Goal: Task Accomplishment & Management: Complete application form

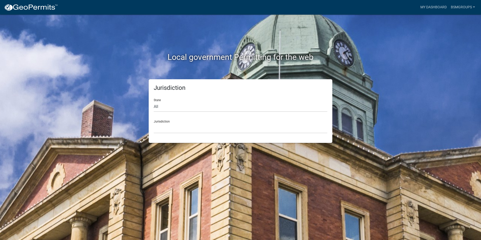
click at [165, 120] on div "Jurisdiction [GEOGRAPHIC_DATA], [US_STATE] [GEOGRAPHIC_DATA], [US_STATE][PERSON…" at bounding box center [240, 124] width 173 height 17
click at [166, 122] on div "Jurisdiction [GEOGRAPHIC_DATA], [US_STATE] [GEOGRAPHIC_DATA], [US_STATE][PERSON…" at bounding box center [240, 124] width 173 height 17
click at [159, 128] on select "[GEOGRAPHIC_DATA], [US_STATE] [GEOGRAPHIC_DATA], [US_STATE][PERSON_NAME][GEOGRA…" at bounding box center [240, 128] width 173 height 10
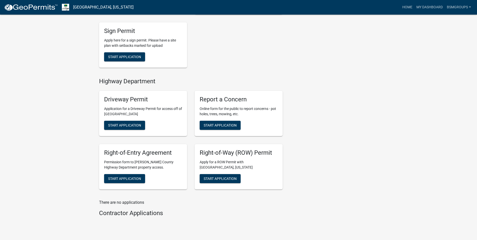
scroll to position [190, 0]
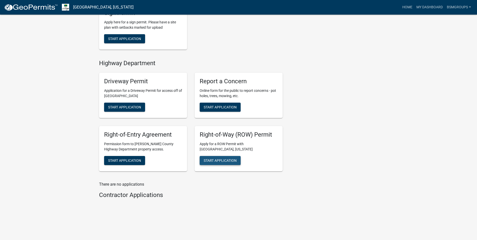
click at [225, 159] on span "Start Application" at bounding box center [220, 160] width 33 height 4
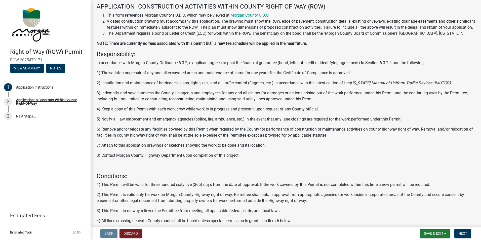
scroll to position [64, 0]
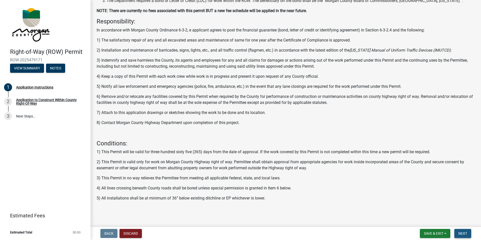
click at [464, 234] on span "Next" at bounding box center [462, 233] width 9 height 4
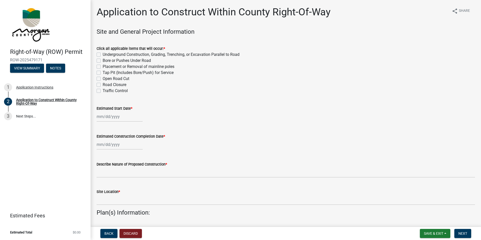
drag, startPoint x: 174, startPoint y: 74, endPoint x: 101, endPoint y: 74, distance: 73.6
click at [101, 74] on div "Tap Pit (Includes Bore/Push) for Service" at bounding box center [286, 73] width 378 height 6
drag, startPoint x: 101, startPoint y: 74, endPoint x: 121, endPoint y: 73, distance: 20.1
copy label "Tap Pit (Includes Bore/Push) for Service"
drag, startPoint x: 161, startPoint y: 48, endPoint x: 92, endPoint y: 49, distance: 69.1
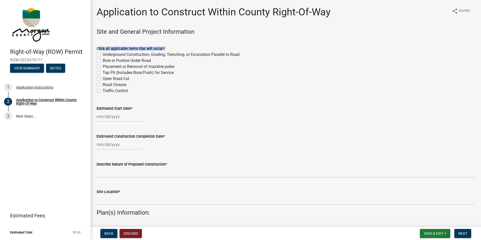
click at [92, 49] on div "Application to Construct Within County Right-Of-Way share Share Site and Genera…" at bounding box center [285, 219] width 390 height 426
click at [173, 70] on label "Tap Pit (Includes Bore/Push) for Service" at bounding box center [138, 73] width 71 height 6
click at [106, 70] on input "Tap Pit (Includes Bore/Push) for Service" at bounding box center [104, 71] width 3 height 3
checkbox input "true"
checkbox input "false"
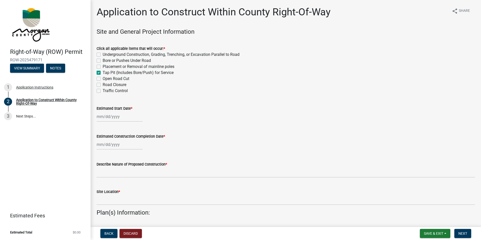
checkbox input "false"
checkbox input "true"
checkbox input "false"
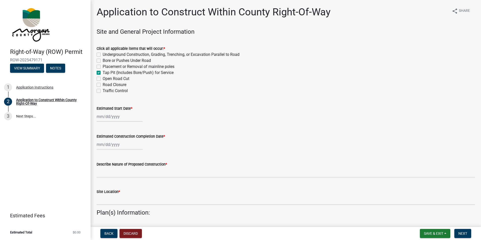
checkbox input "false"
click at [103, 72] on label "Tap Pit (Includes Bore/Push) for Service" at bounding box center [138, 73] width 71 height 6
click at [103, 72] on input "Tap Pit (Includes Bore/Push) for Service" at bounding box center [104, 71] width 3 height 3
checkbox input "false"
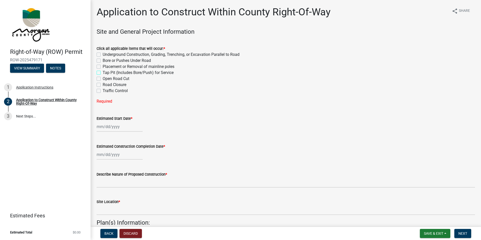
checkbox input "false"
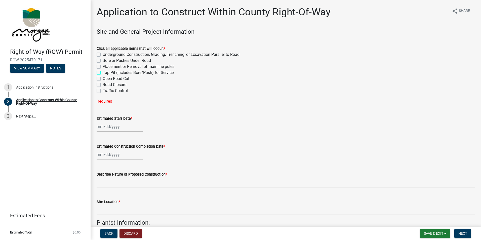
checkbox input "false"
click at [103, 61] on label "Bore or Pushes Under Road" at bounding box center [127, 61] width 48 height 6
click at [103, 61] on input "Bore or Pushes Under Road" at bounding box center [104, 59] width 3 height 3
checkbox input "true"
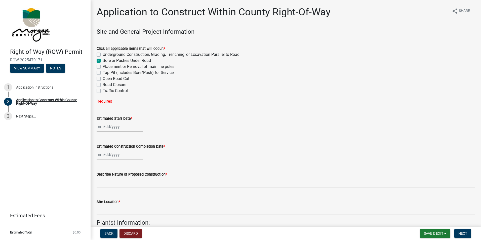
checkbox input "false"
checkbox input "true"
checkbox input "false"
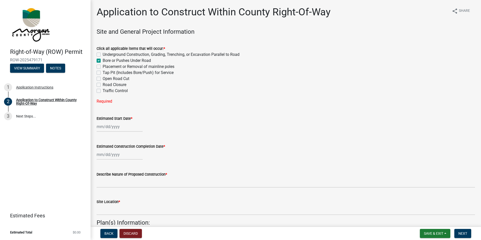
checkbox input "false"
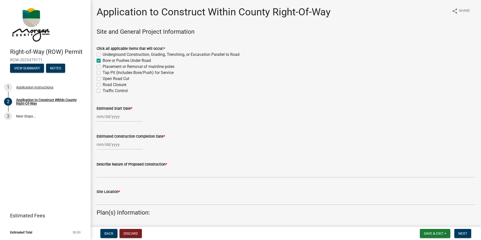
click at [99, 57] on div "Underground Construction, Grading, Trenching, or Excavation Parallel to Road" at bounding box center [286, 55] width 378 height 6
click at [103, 55] on label "Underground Construction, Grading, Trenching, or Excavation Parallel to Road" at bounding box center [171, 55] width 137 height 6
click at [103, 55] on input "Underground Construction, Grading, Trenching, or Excavation Parallel to Road" at bounding box center [104, 53] width 3 height 3
checkbox input "true"
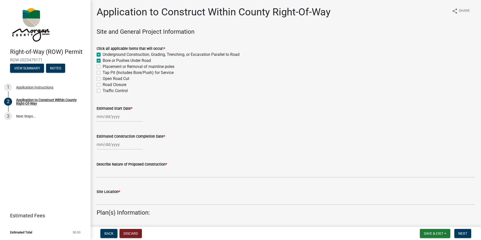
checkbox input "false"
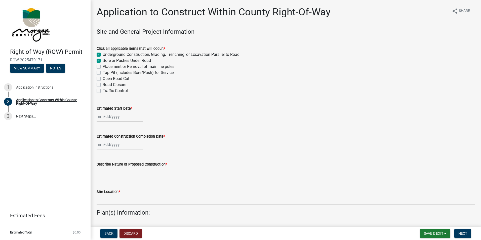
click at [103, 78] on label "Open Road Cut" at bounding box center [116, 79] width 27 height 6
click at [103, 78] on input "Open Road Cut" at bounding box center [104, 77] width 3 height 3
checkbox input "true"
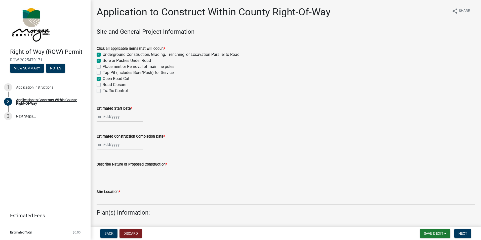
checkbox input "false"
checkbox input "true"
checkbox input "false"
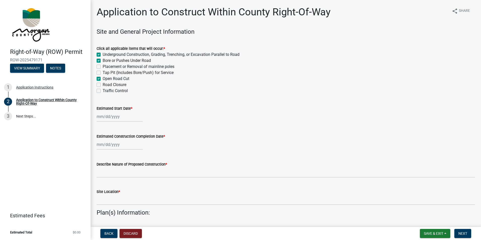
click at [112, 114] on div at bounding box center [120, 116] width 46 height 10
select select "9"
select select "2025"
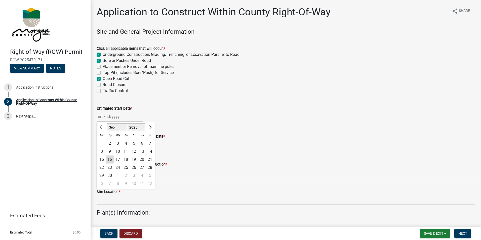
click at [110, 159] on div "16" at bounding box center [110, 159] width 8 height 8
type input "[DATE]"
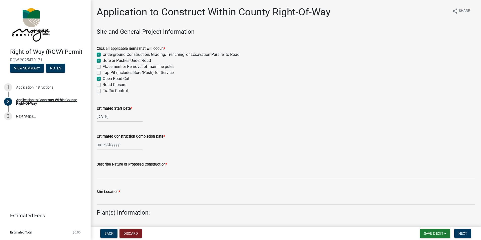
click at [107, 142] on div at bounding box center [120, 144] width 46 height 10
select select "9"
select select "2025"
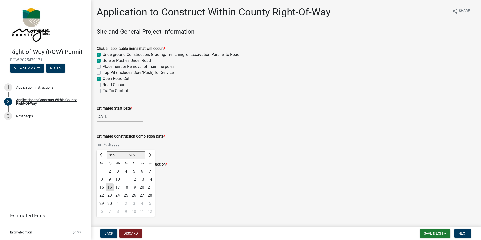
click at [107, 202] on div "30" at bounding box center [110, 203] width 8 height 8
type input "[DATE]"
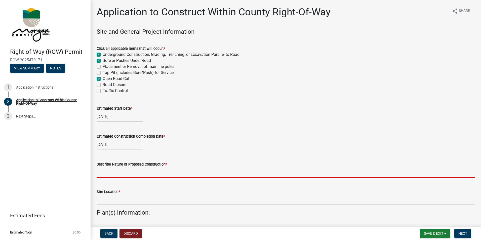
click at [110, 173] on input "Describe Nature of Proposed Construction *" at bounding box center [286, 172] width 378 height 10
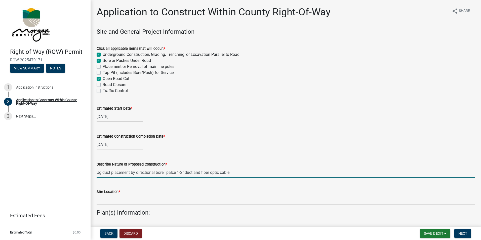
type input "Ug duct placement by directional bore , palce 1-2" duct and fiber optic cable"
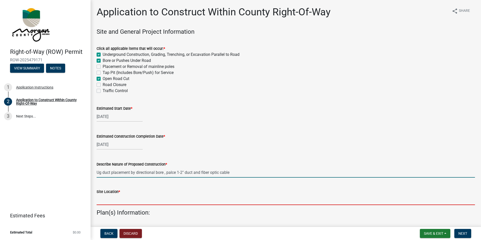
click at [125, 200] on input "Site Location *" at bounding box center [286, 200] width 378 height 10
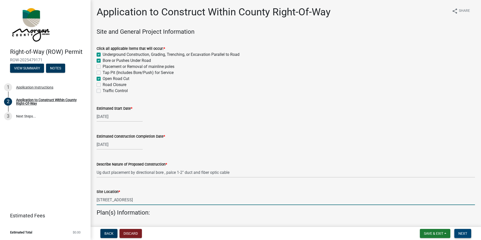
type input "[STREET_ADDRESS]"
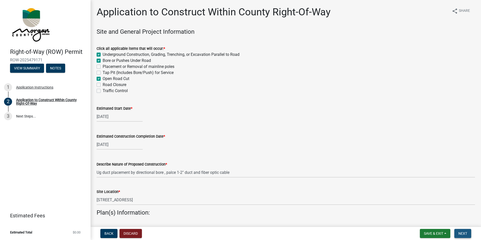
click at [462, 234] on span "Next" at bounding box center [462, 233] width 9 height 4
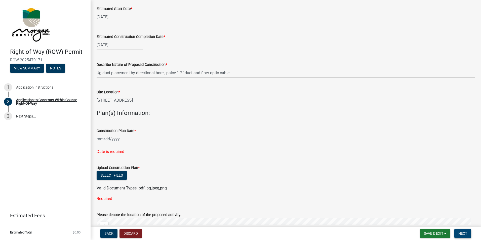
scroll to position [126, 0]
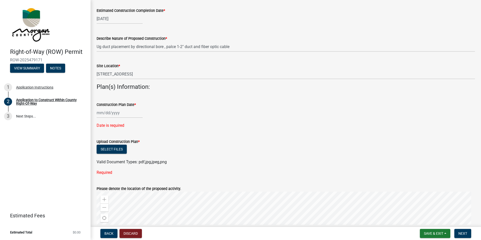
click at [107, 113] on div at bounding box center [120, 113] width 46 height 10
select select "9"
select select "2025"
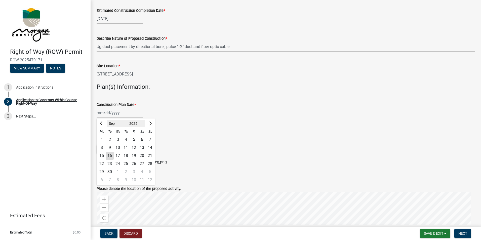
click at [109, 162] on div "23" at bounding box center [110, 164] width 8 height 8
type input "[DATE]"
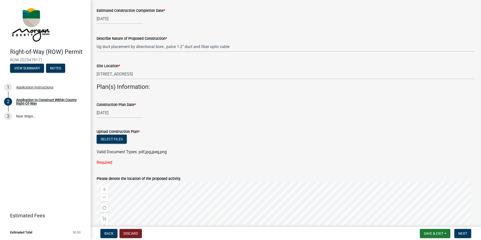
click at [105, 162] on div "Required" at bounding box center [286, 162] width 378 height 6
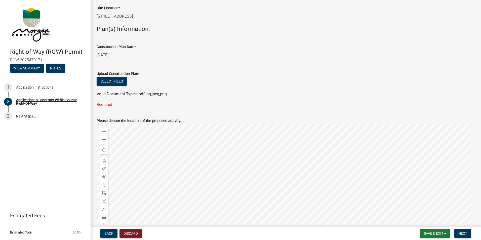
scroll to position [182, 0]
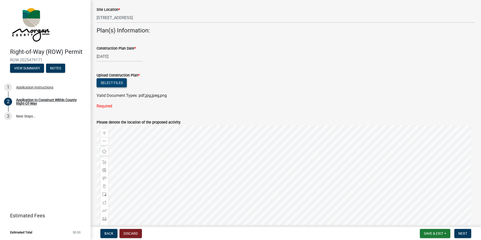
click at [111, 80] on button "Select files" at bounding box center [112, 82] width 30 height 9
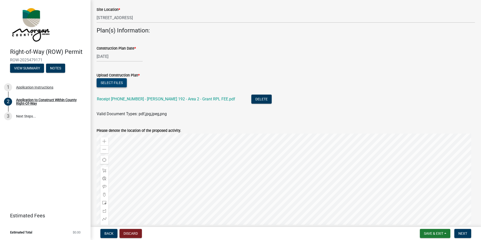
scroll to position [241, 0]
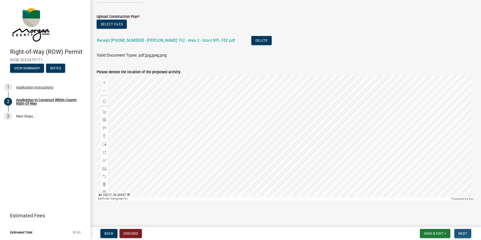
click at [460, 233] on span "Next" at bounding box center [462, 233] width 9 height 4
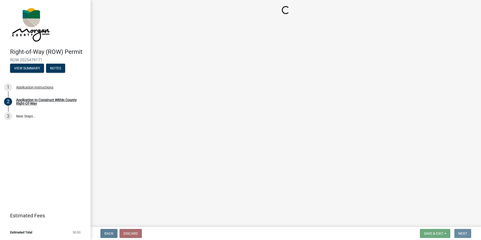
scroll to position [0, 0]
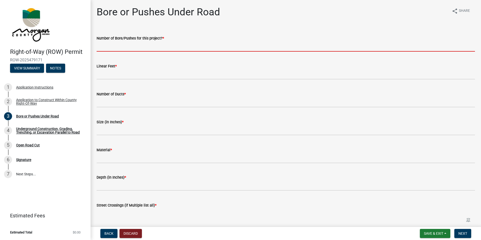
click at [120, 48] on input "text" at bounding box center [286, 46] width 378 height 10
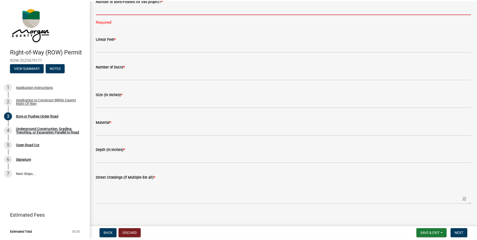
scroll to position [41, 0]
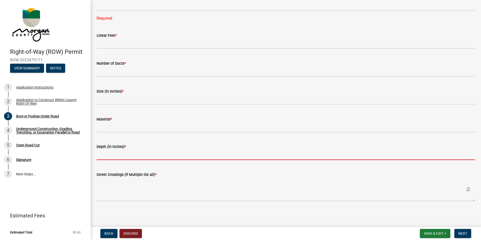
click at [106, 155] on input "text" at bounding box center [286, 155] width 378 height 10
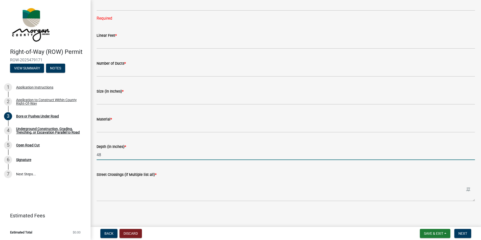
type input "48"
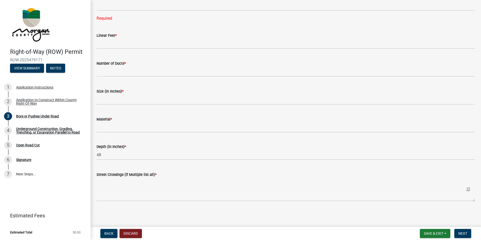
click at [119, 133] on wm-data-entity-input "Material *" at bounding box center [286, 122] width 378 height 27
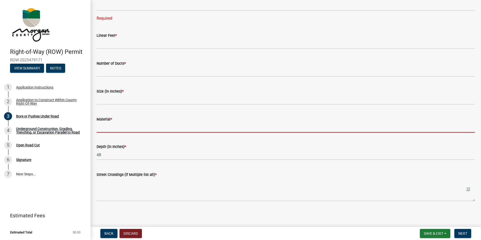
click at [106, 125] on input "Material *" at bounding box center [286, 127] width 378 height 10
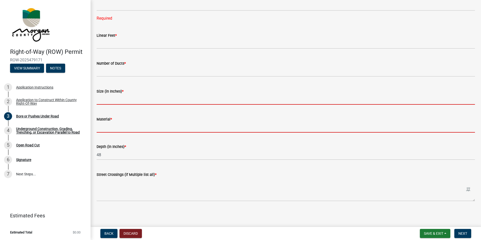
click at [104, 99] on input "text" at bounding box center [286, 99] width 378 height 10
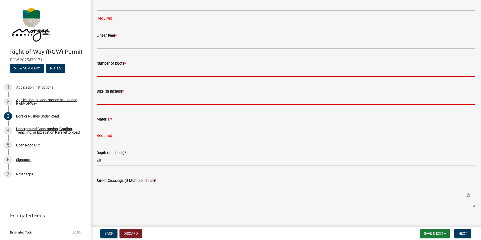
click at [109, 67] on input "text" at bounding box center [286, 71] width 378 height 10
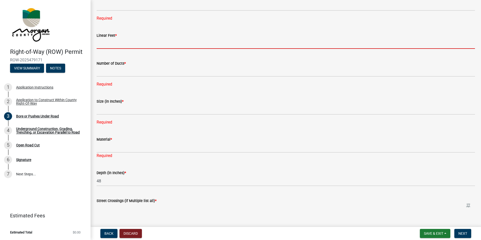
click at [101, 40] on input "text" at bounding box center [286, 43] width 378 height 10
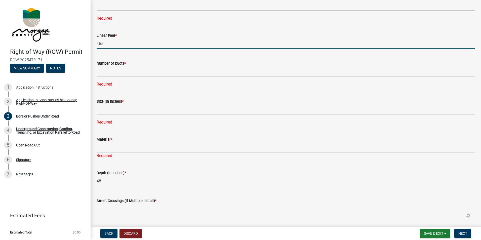
type input "465"
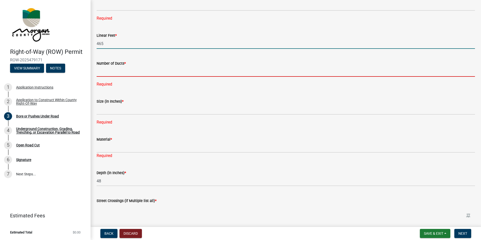
click at [122, 71] on input "text" at bounding box center [286, 71] width 378 height 10
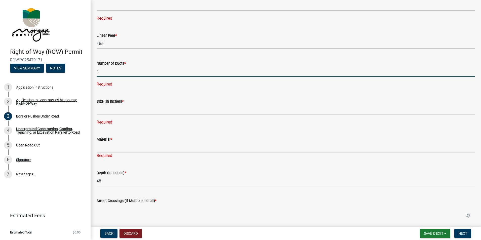
type input "1"
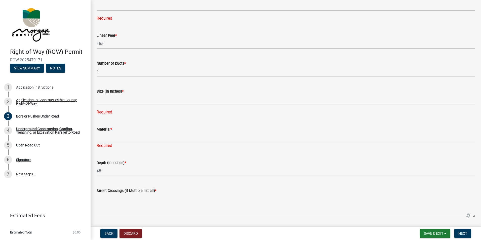
click at [108, 116] on wm-data-entity-input "Size (in Inches) * Required" at bounding box center [286, 100] width 378 height 38
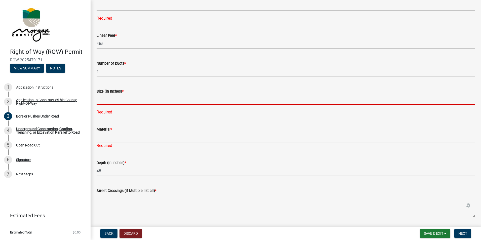
click at [106, 100] on input "text" at bounding box center [286, 99] width 378 height 10
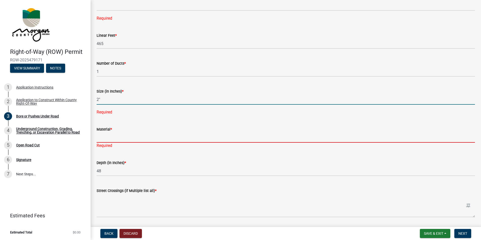
type input "2"
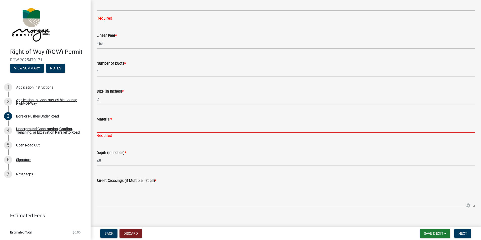
click at [112, 140] on wm-data-entity-input "Material * Required" at bounding box center [286, 125] width 378 height 33
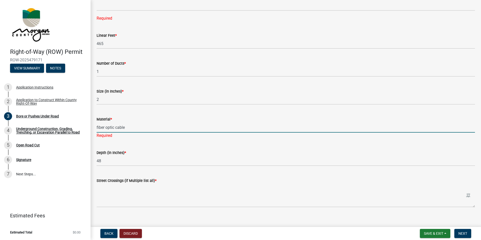
type input "fiber optic cable"
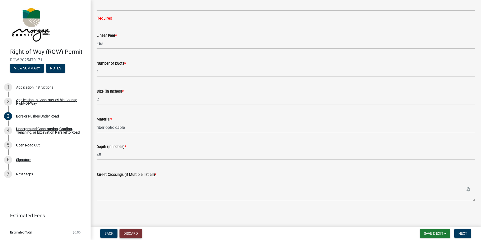
click at [126, 235] on button "Discard" at bounding box center [130, 233] width 22 height 9
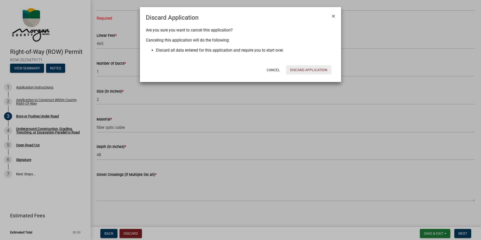
click at [312, 69] on button "Discard Application" at bounding box center [308, 69] width 45 height 9
